Goal: Transaction & Acquisition: Subscribe to service/newsletter

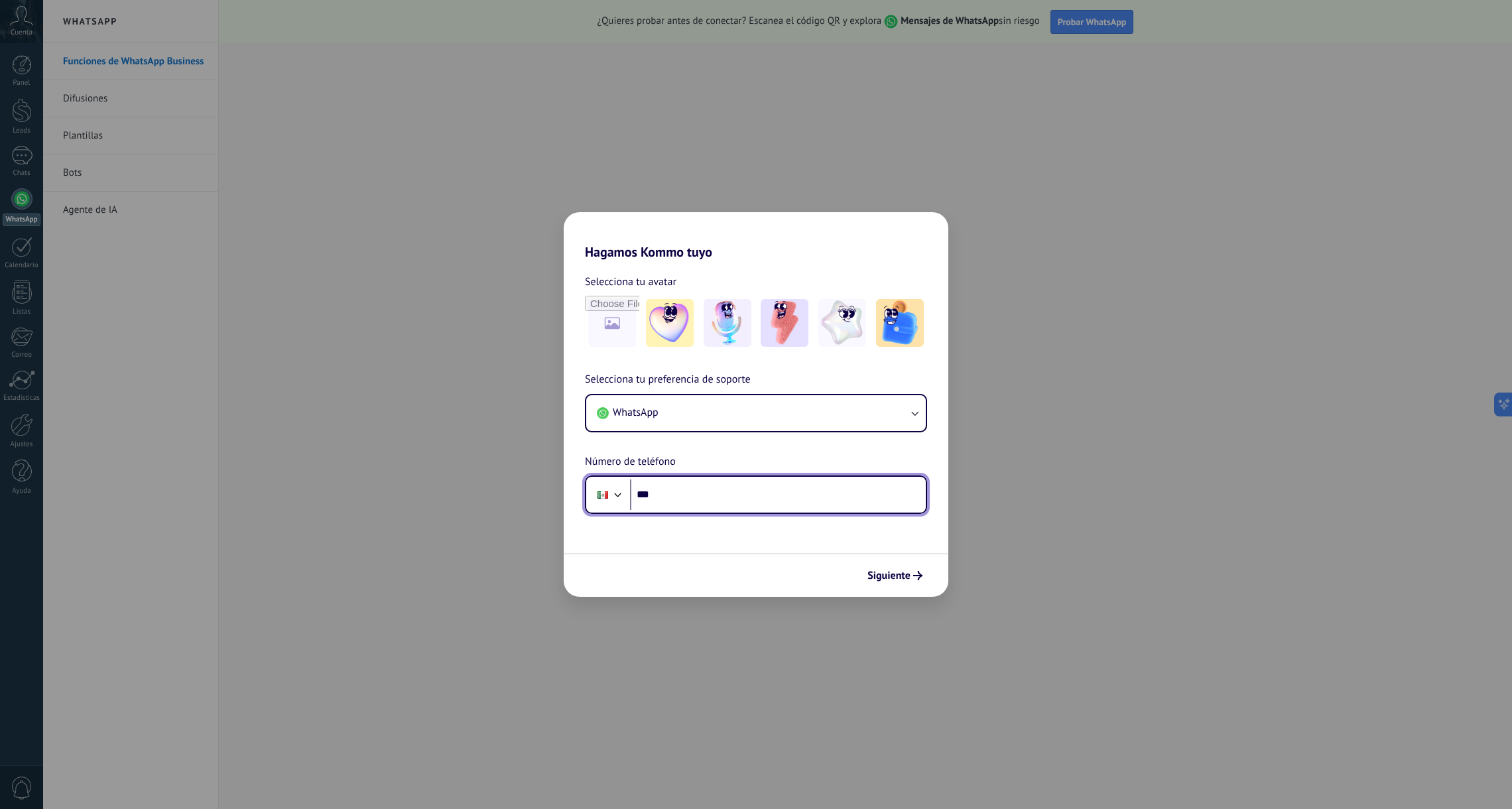
click at [816, 498] on input "***" at bounding box center [778, 494] width 296 height 30
type input "**********"
click at [895, 577] on span "Siguiente" at bounding box center [889, 575] width 43 height 9
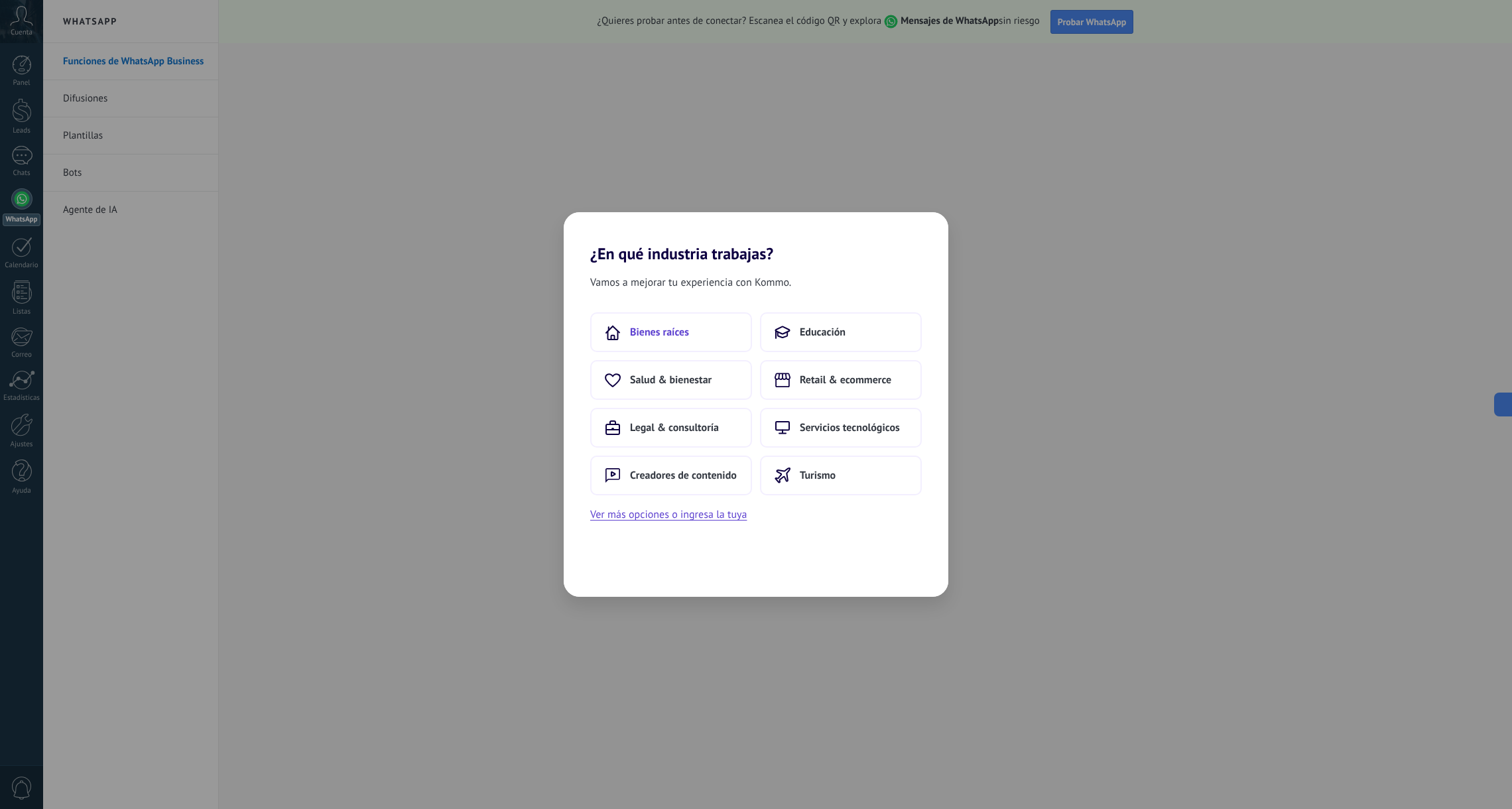
click at [702, 336] on button "Bienes raíces" at bounding box center [671, 332] width 162 height 40
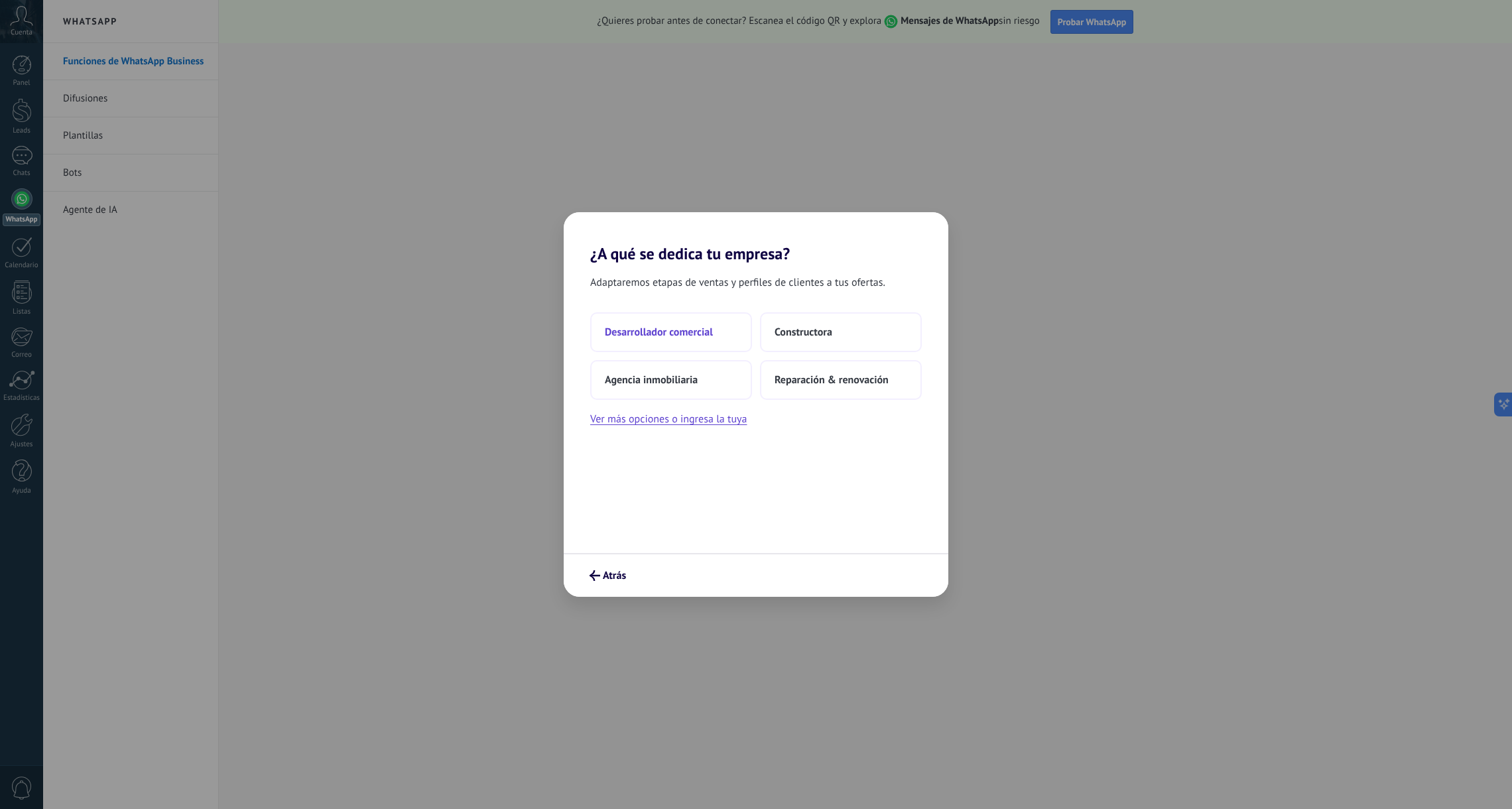
click at [698, 333] on span "Desarrollador comercial" at bounding box center [658, 332] width 108 height 13
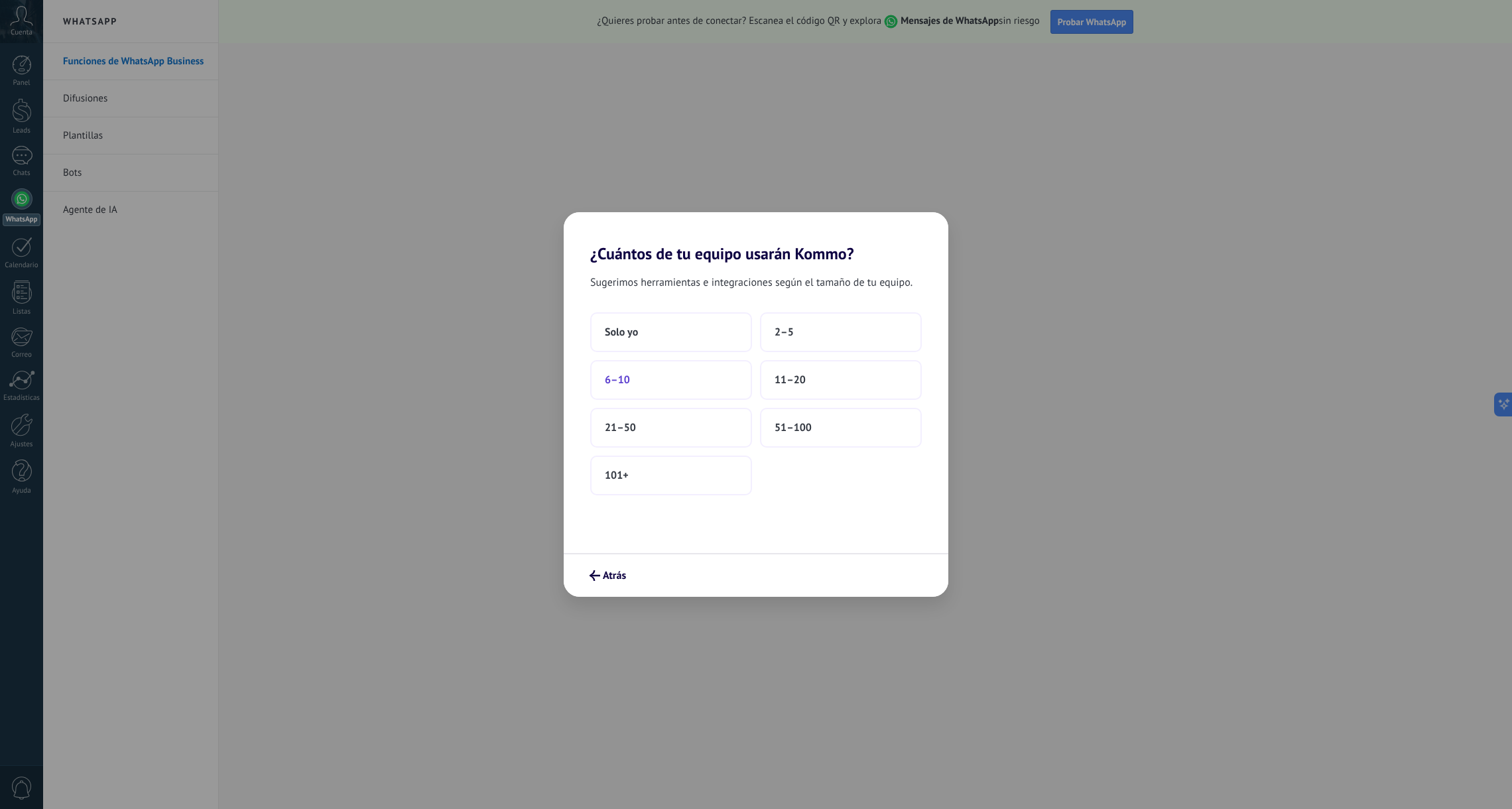
click at [661, 383] on button "6–10" at bounding box center [671, 380] width 162 height 40
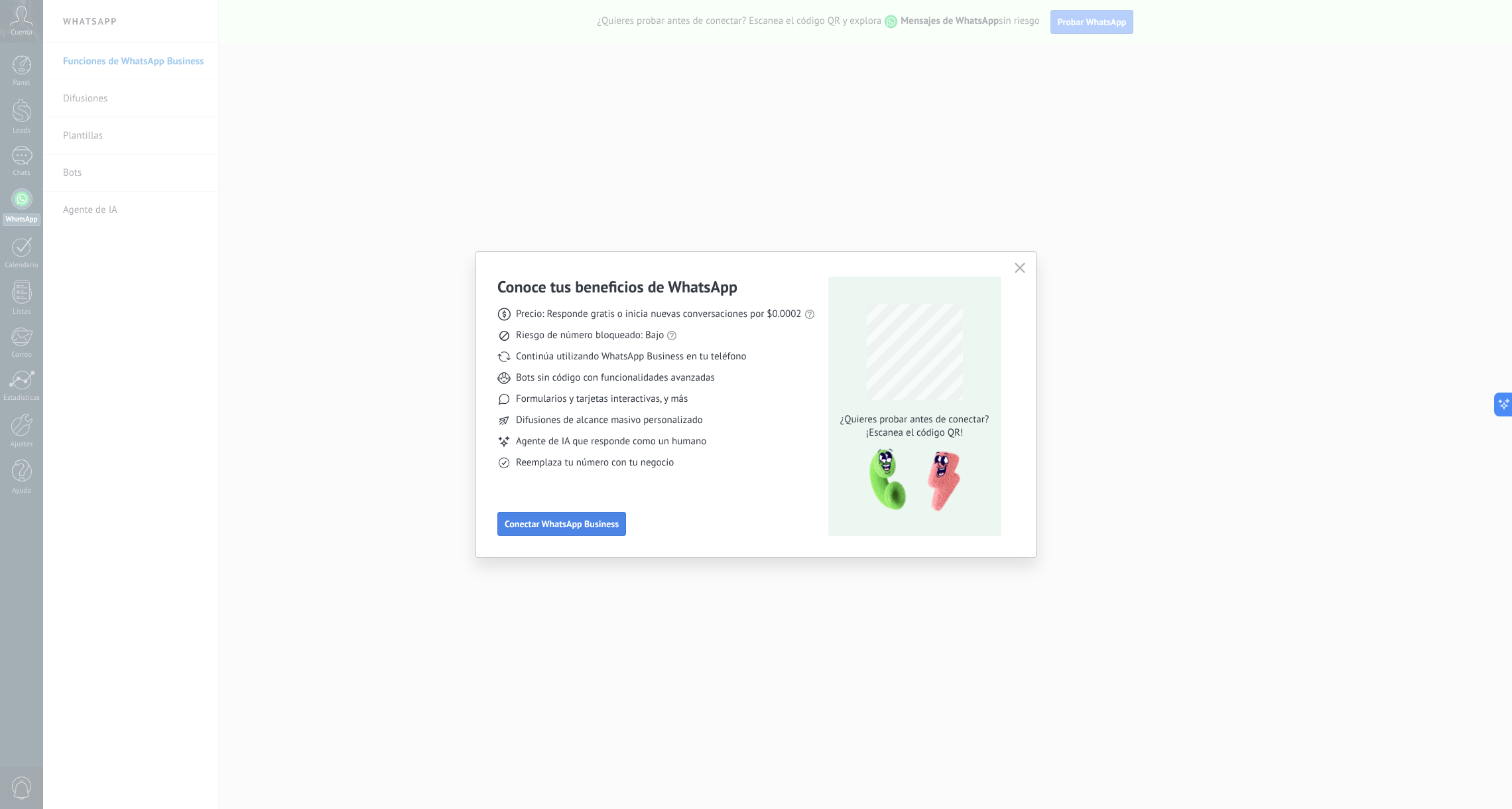
click at [555, 521] on span "Conectar WhatsApp Business" at bounding box center [562, 523] width 114 height 9
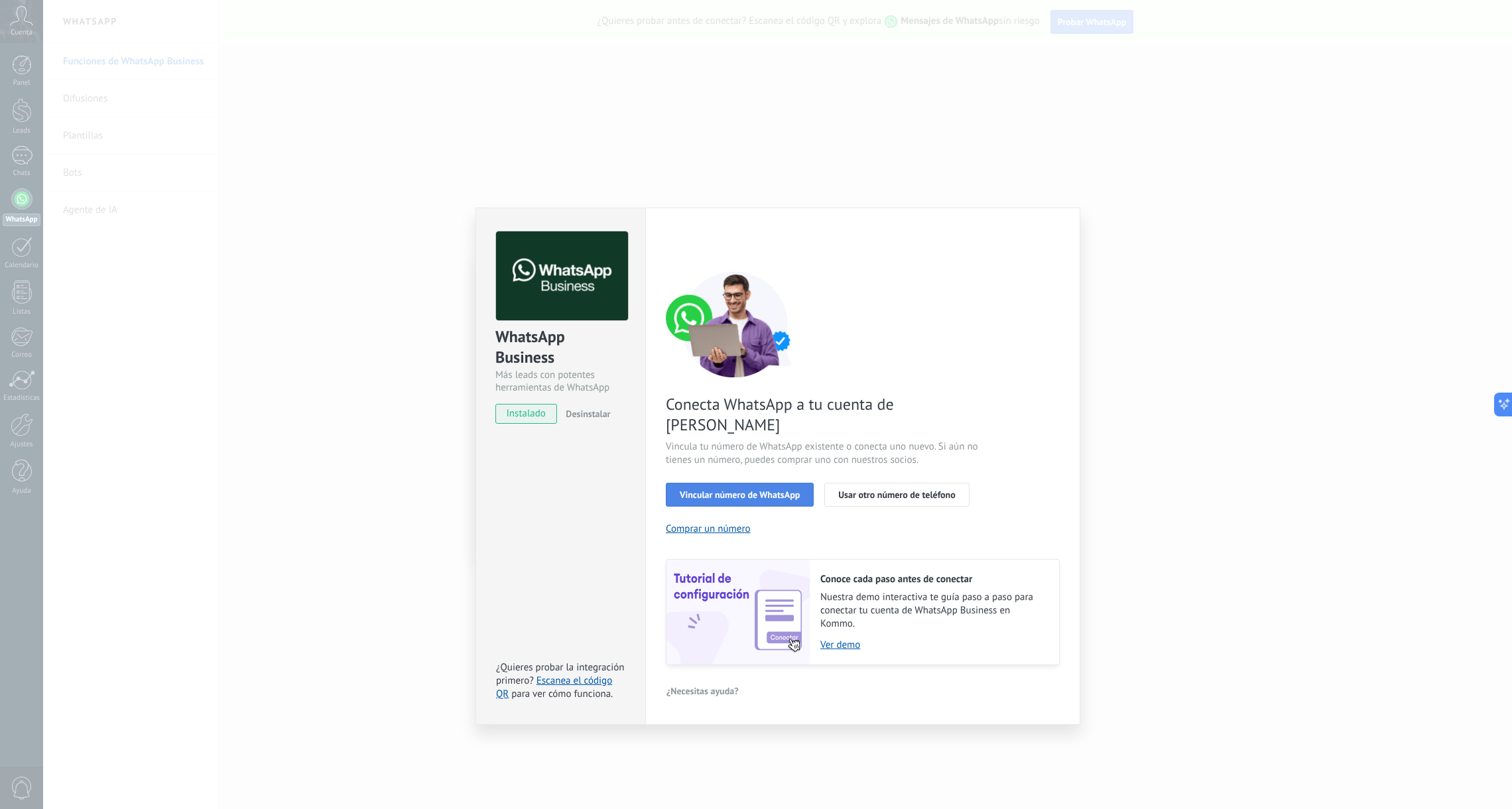
click at [772, 490] on span "Vincular número de WhatsApp" at bounding box center [740, 494] width 120 height 9
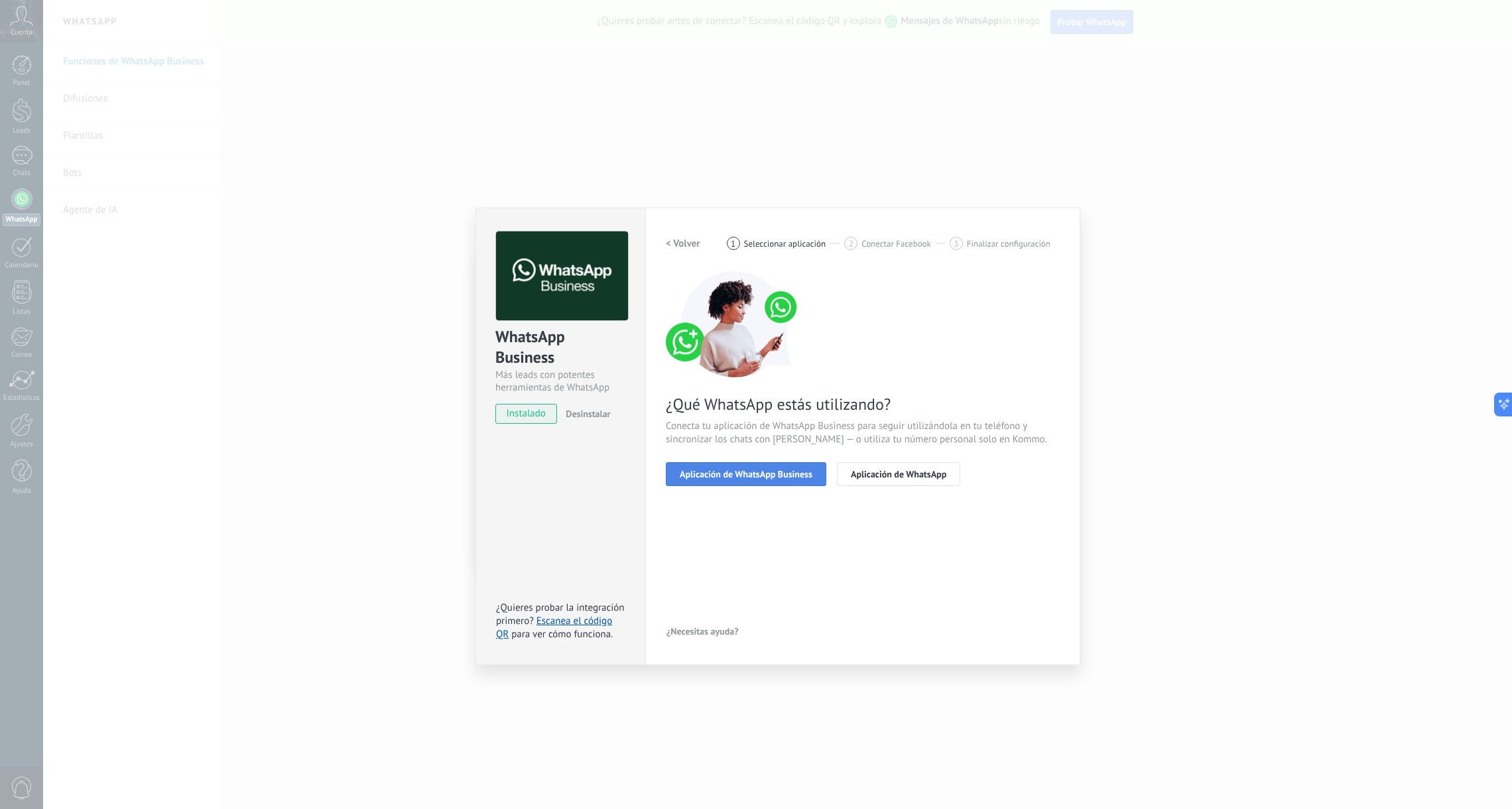
click at [784, 477] on span "Aplicación de WhatsApp Business" at bounding box center [746, 474] width 133 height 9
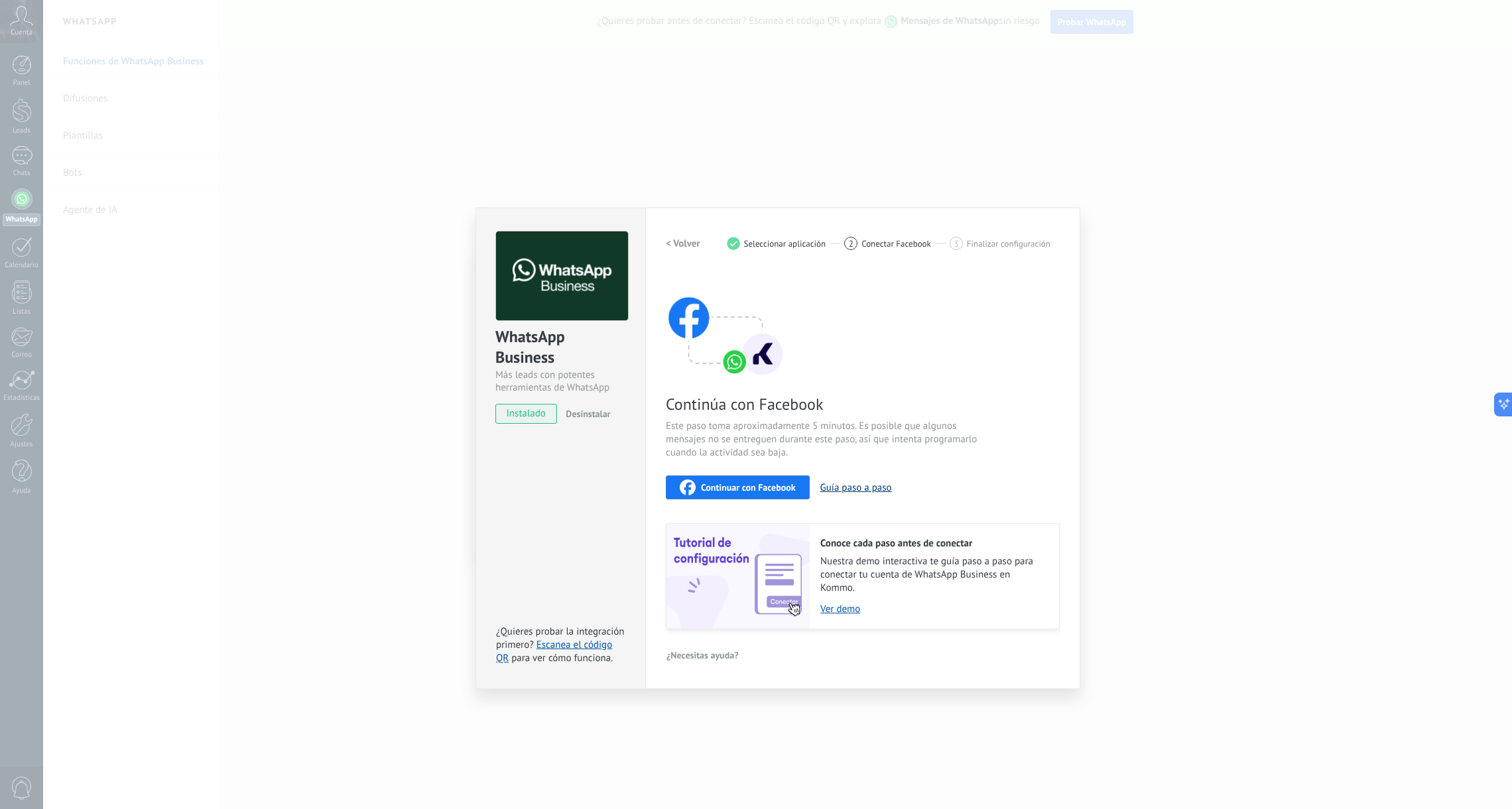
click at [841, 489] on button "Guía paso a paso" at bounding box center [856, 488] width 71 height 13
click at [768, 487] on span "Continuar con Facebook" at bounding box center [748, 487] width 95 height 9
click at [784, 487] on span "Continuar con Facebook" at bounding box center [748, 487] width 95 height 9
click at [751, 486] on span "Continuar con Facebook" at bounding box center [748, 487] width 95 height 9
click at [857, 489] on button "Guía paso a paso" at bounding box center [856, 488] width 71 height 13
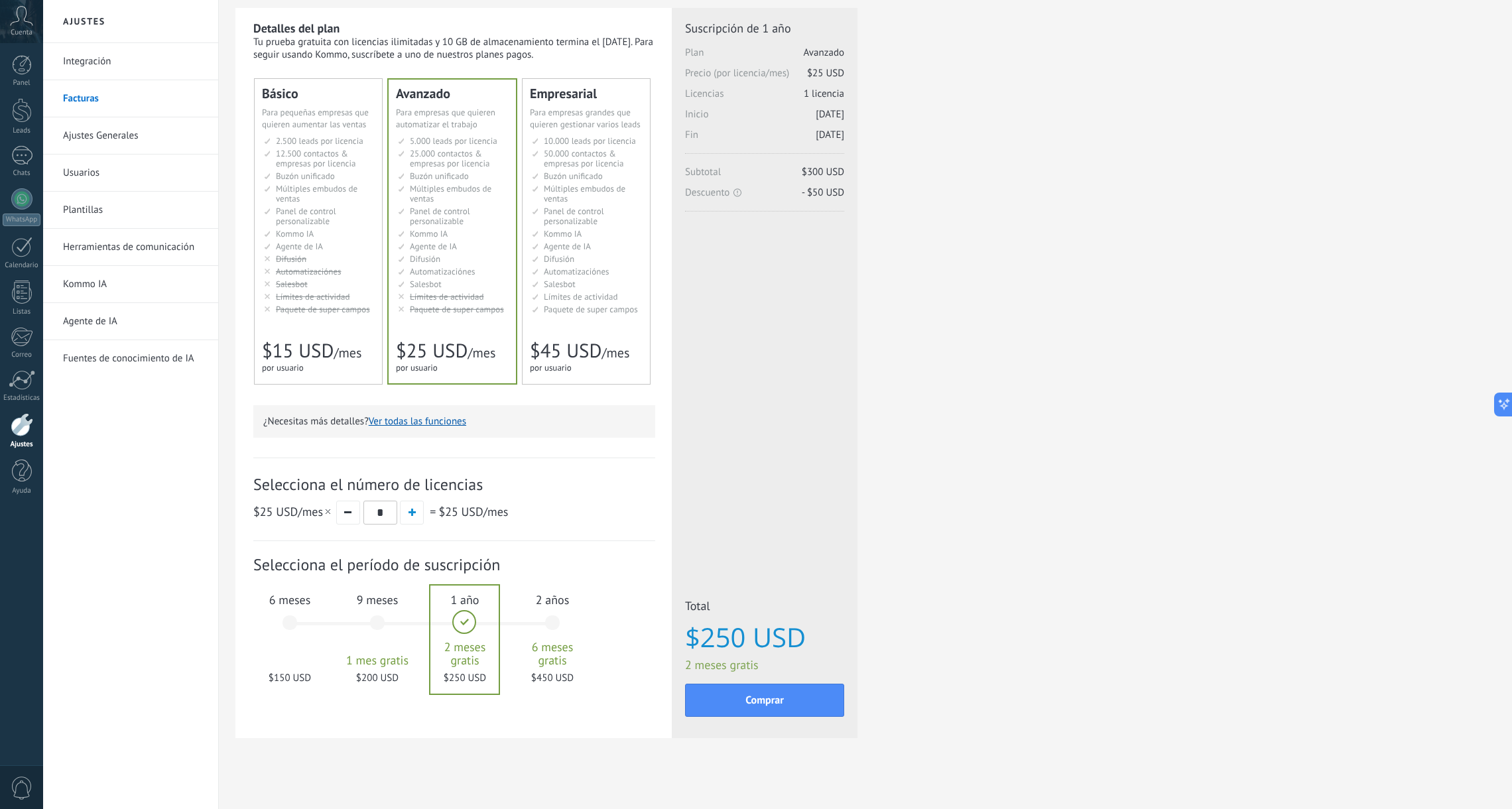
scroll to position [42, 0]
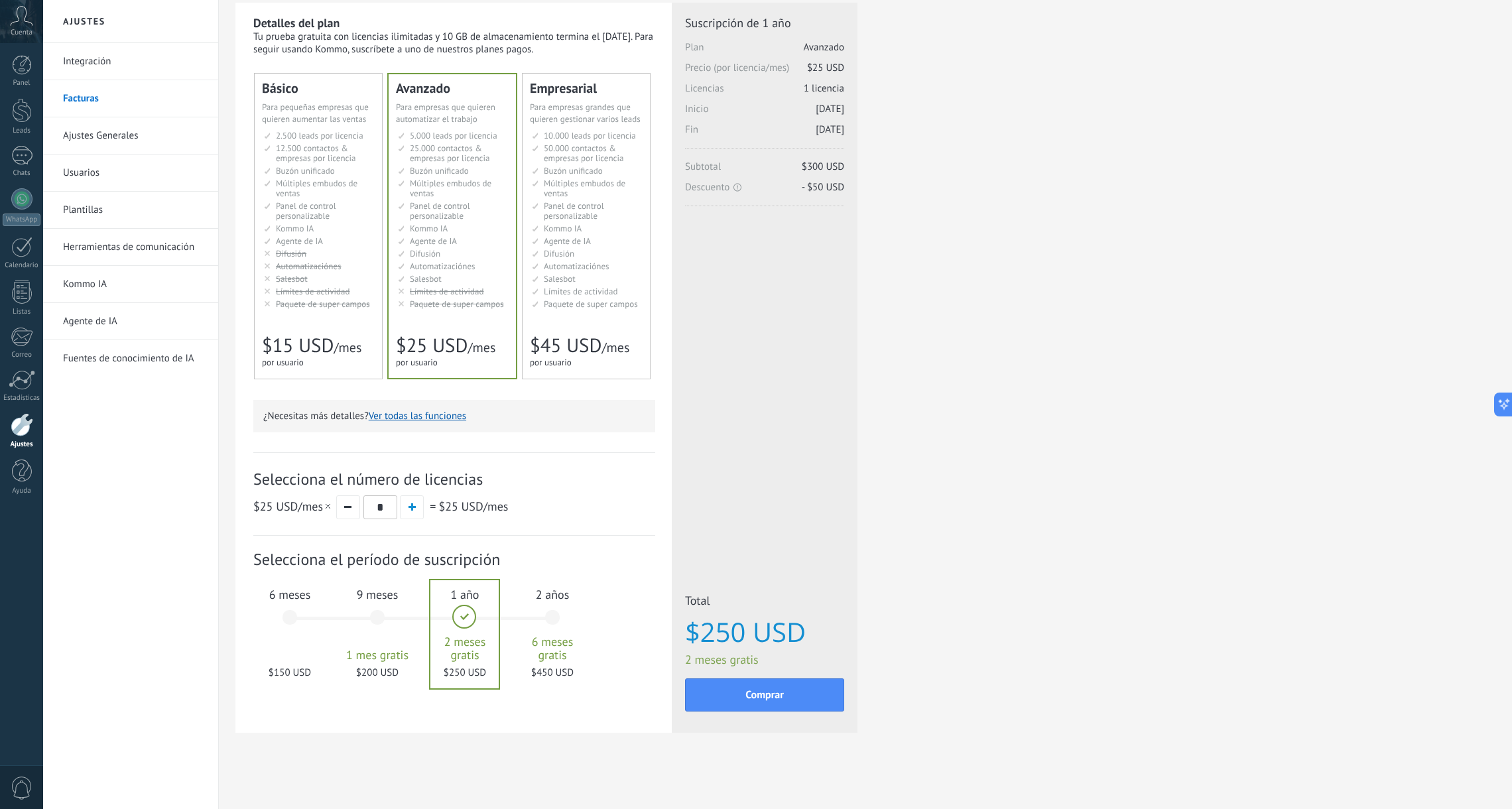
click at [305, 200] on span "Panel de control personalizable" at bounding box center [306, 211] width 60 height 21
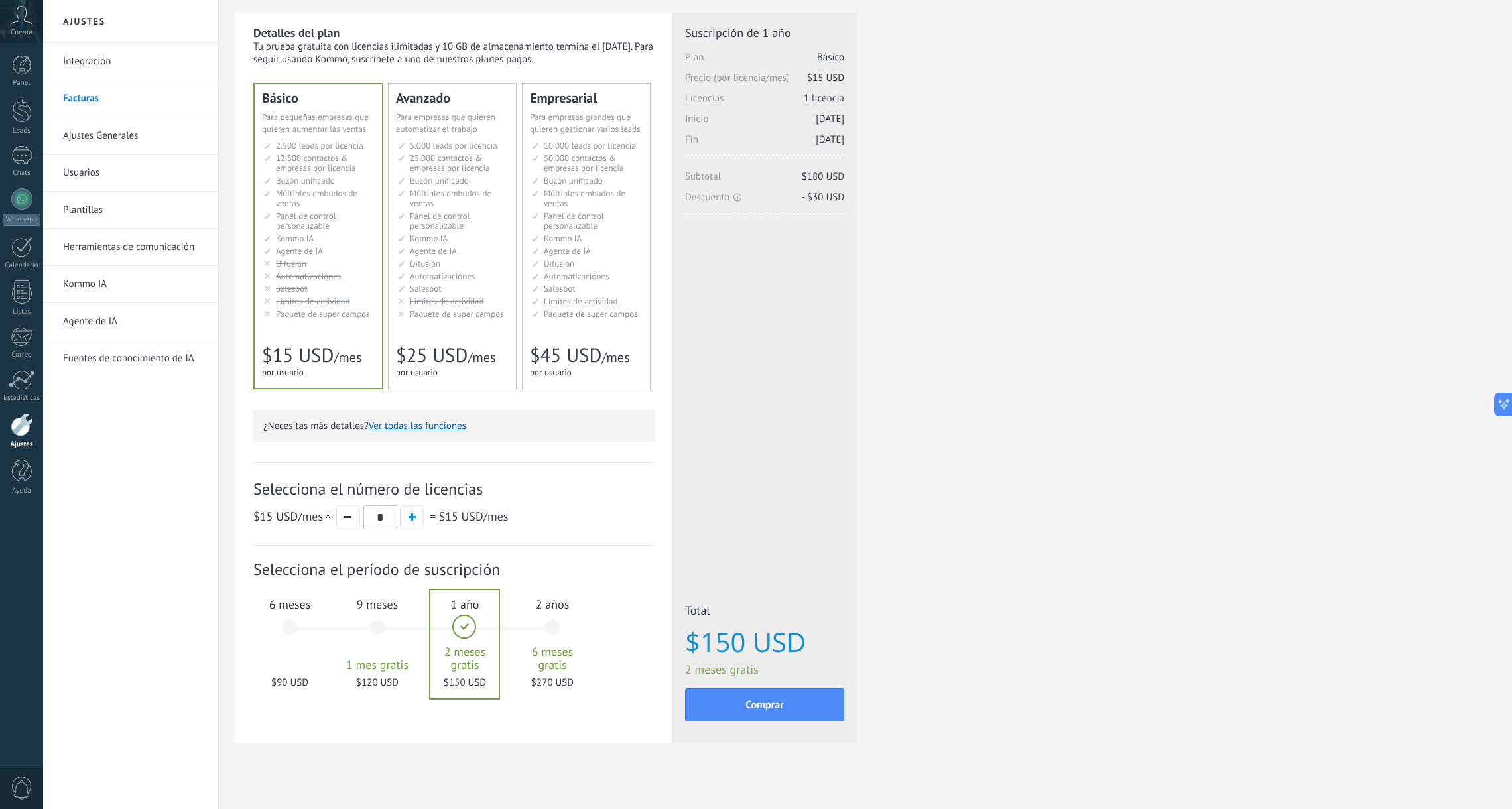
scroll to position [40, 0]
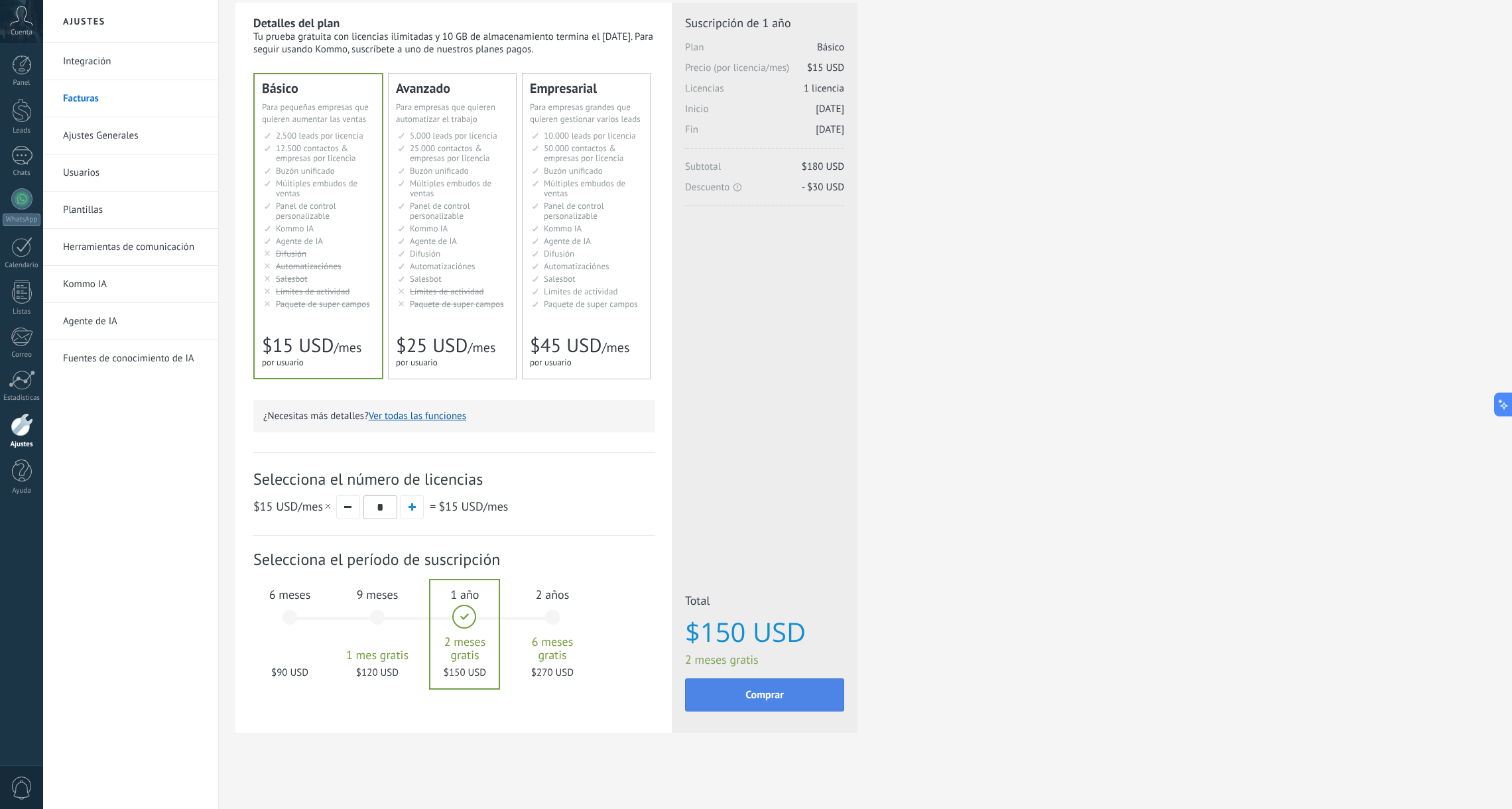
click at [786, 698] on button "Comprar" at bounding box center [764, 694] width 159 height 33
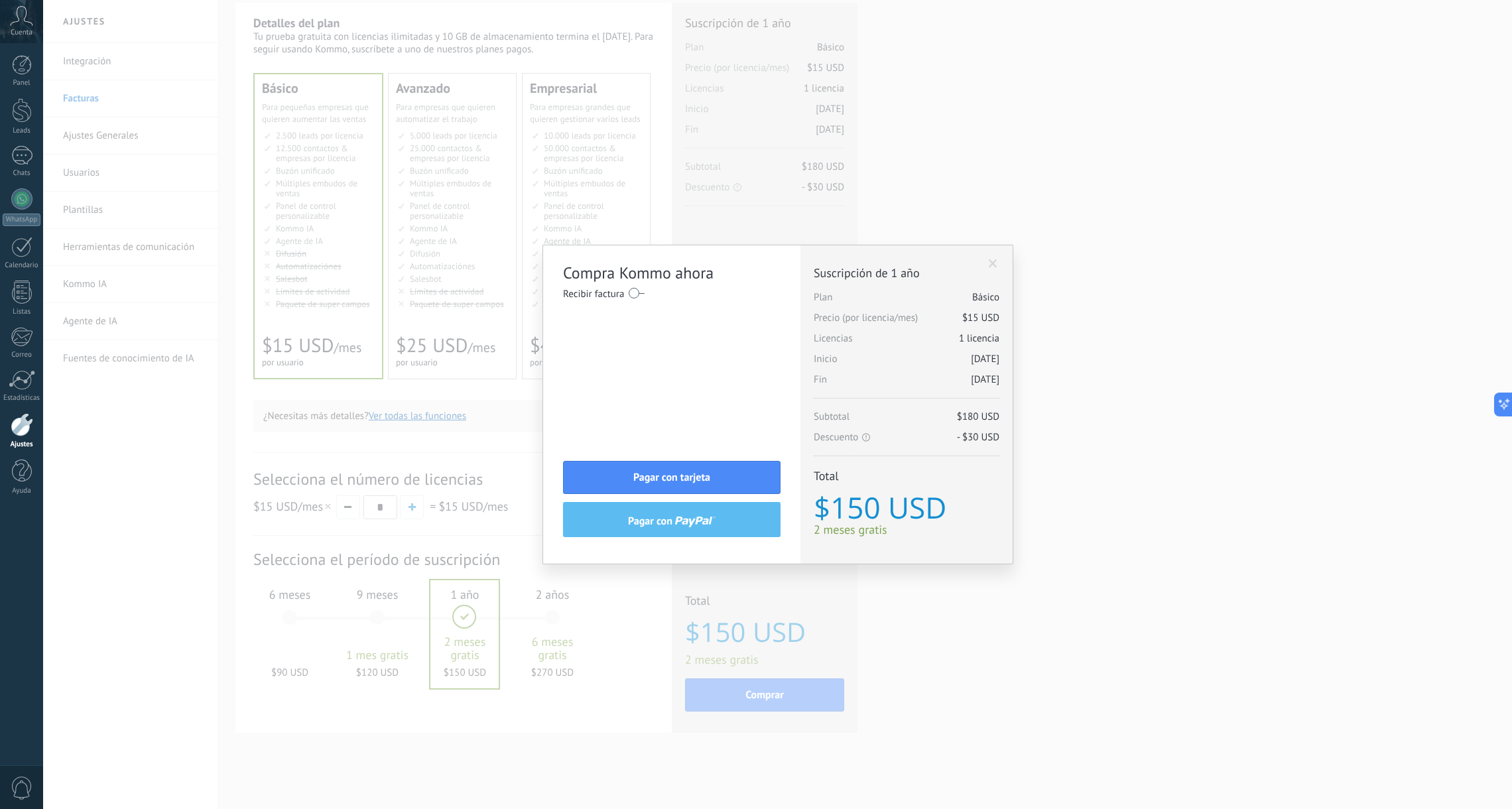
click at [993, 262] on span at bounding box center [993, 264] width 8 height 9
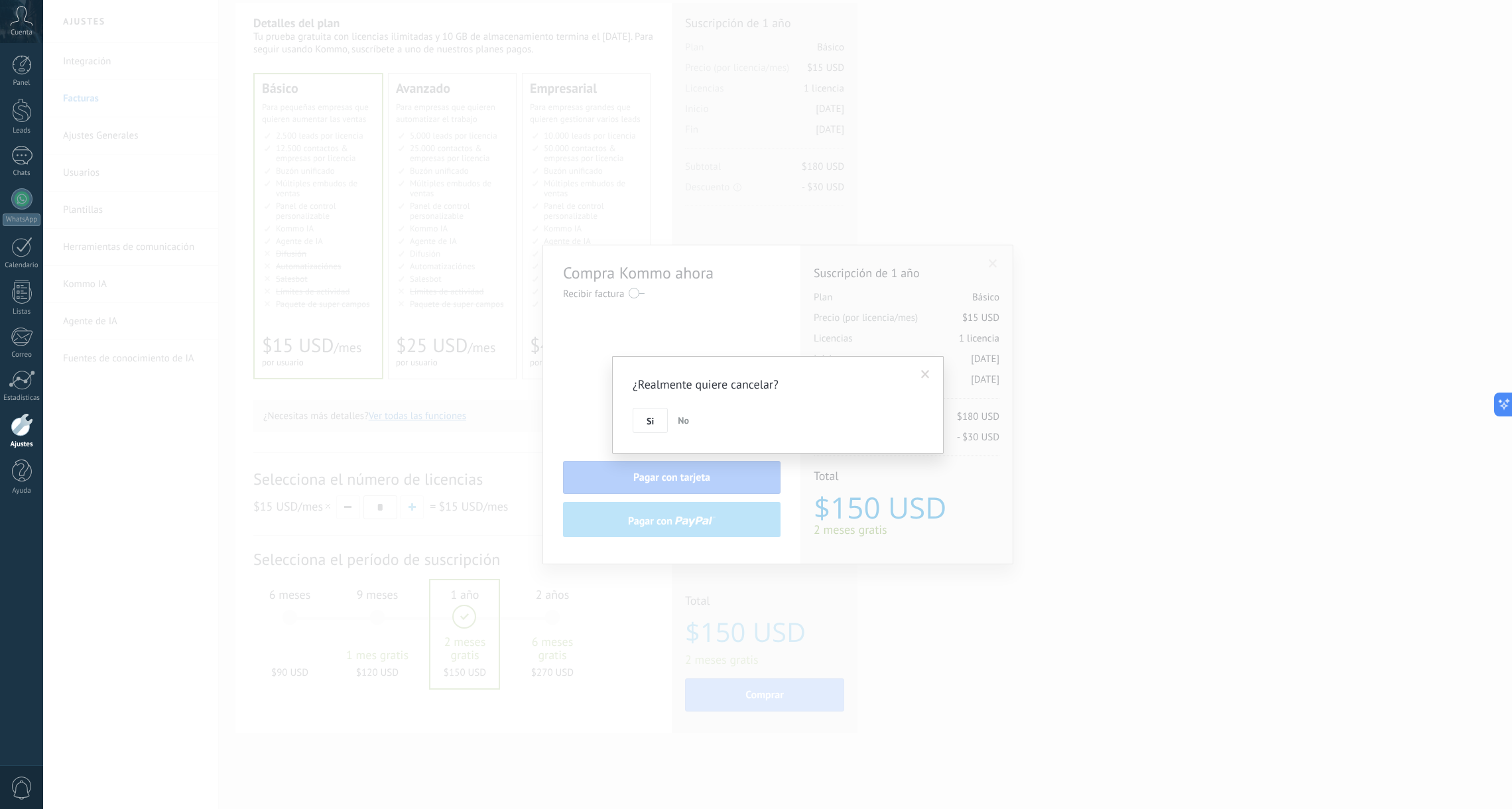
drag, startPoint x: 651, startPoint y: 420, endPoint x: 691, endPoint y: 426, distance: 40.4
click at [651, 420] on span "Si" at bounding box center [650, 421] width 7 height 9
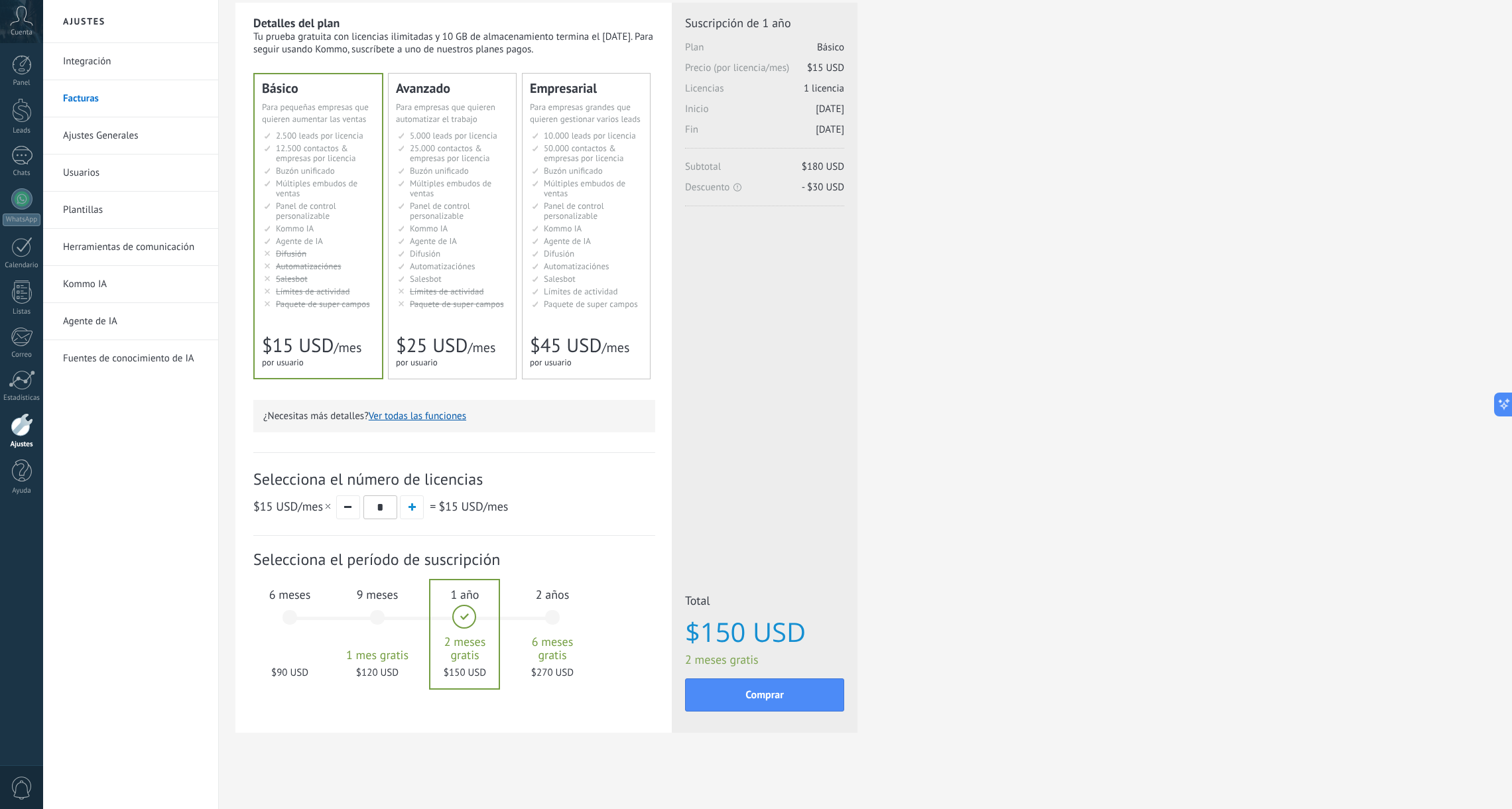
scroll to position [0, 0]
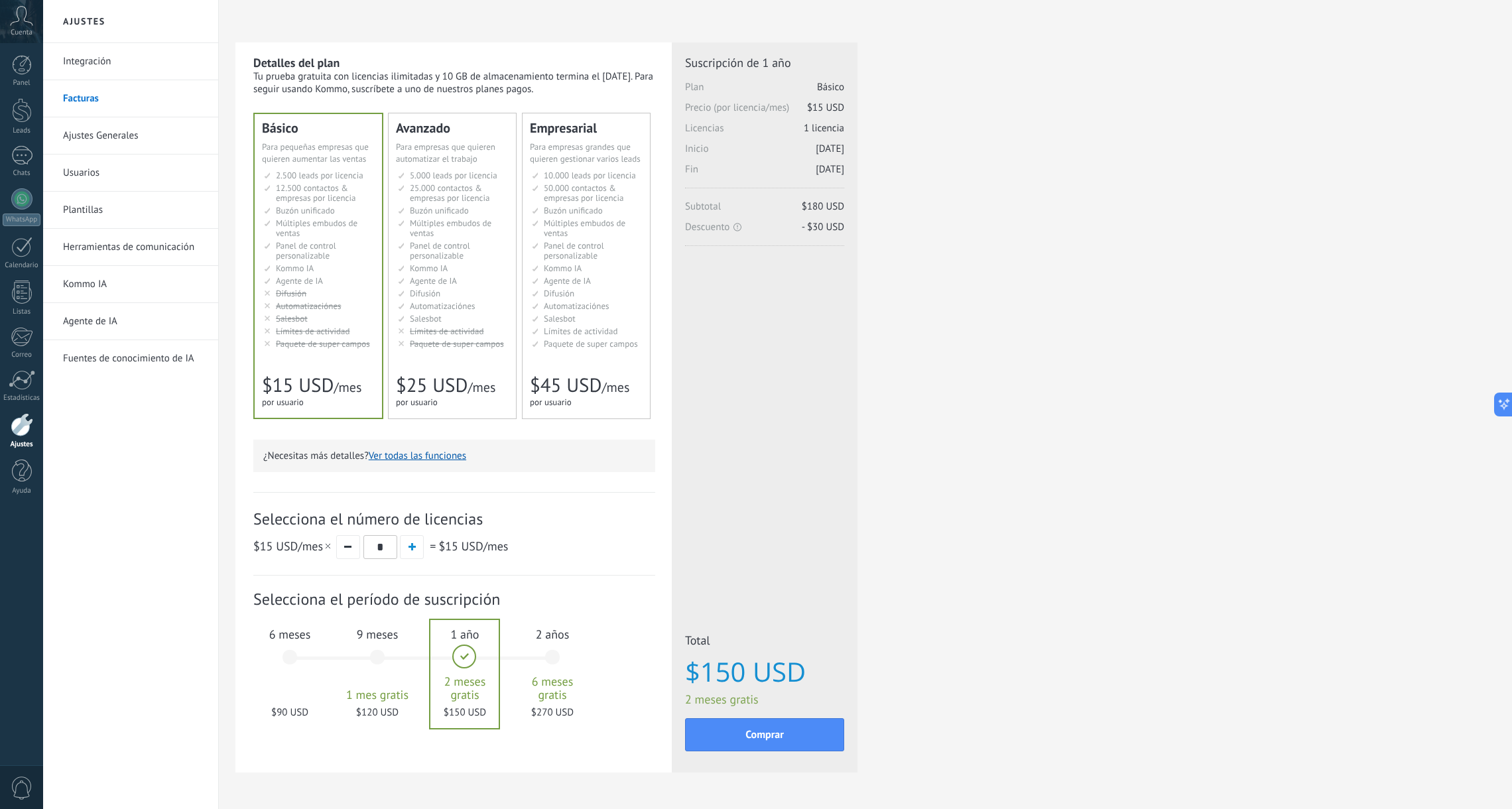
click at [454, 453] on button "Ver todas las funciones" at bounding box center [417, 456] width 98 height 13
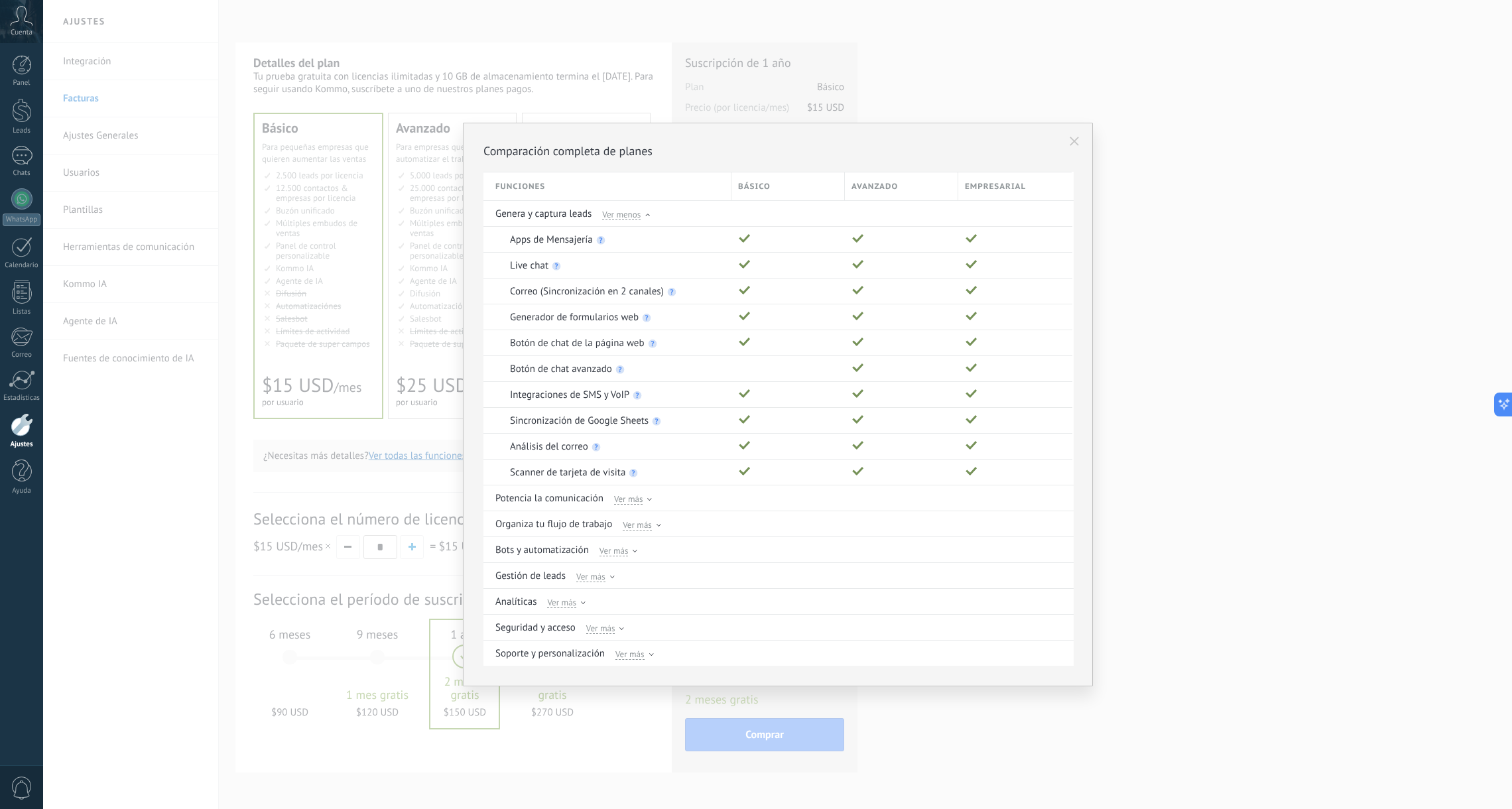
click at [1075, 141] on icon at bounding box center [1074, 141] width 9 height 9
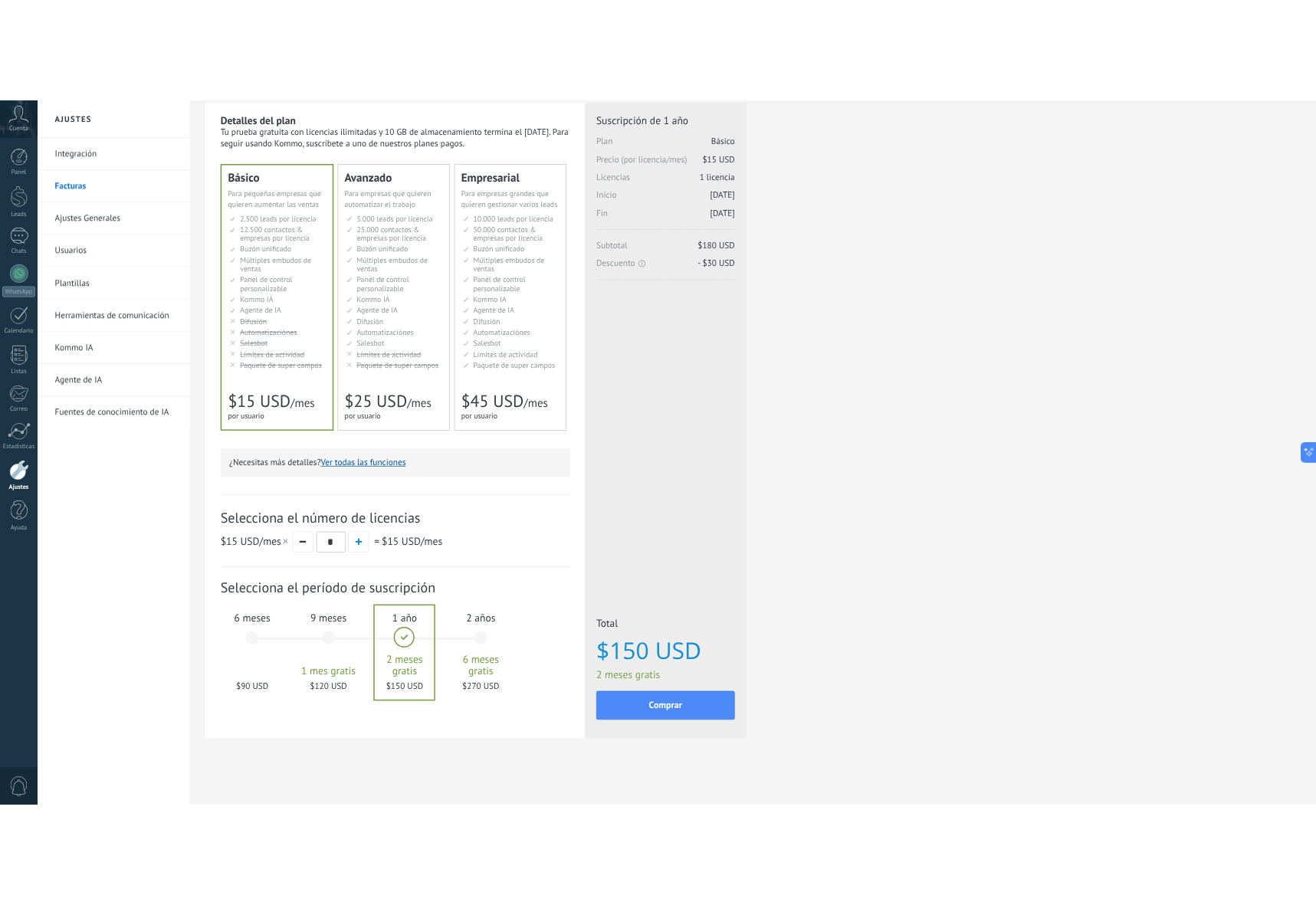
scroll to position [48, 0]
